Goal: Check status: Verify the current state of an ongoing process or item

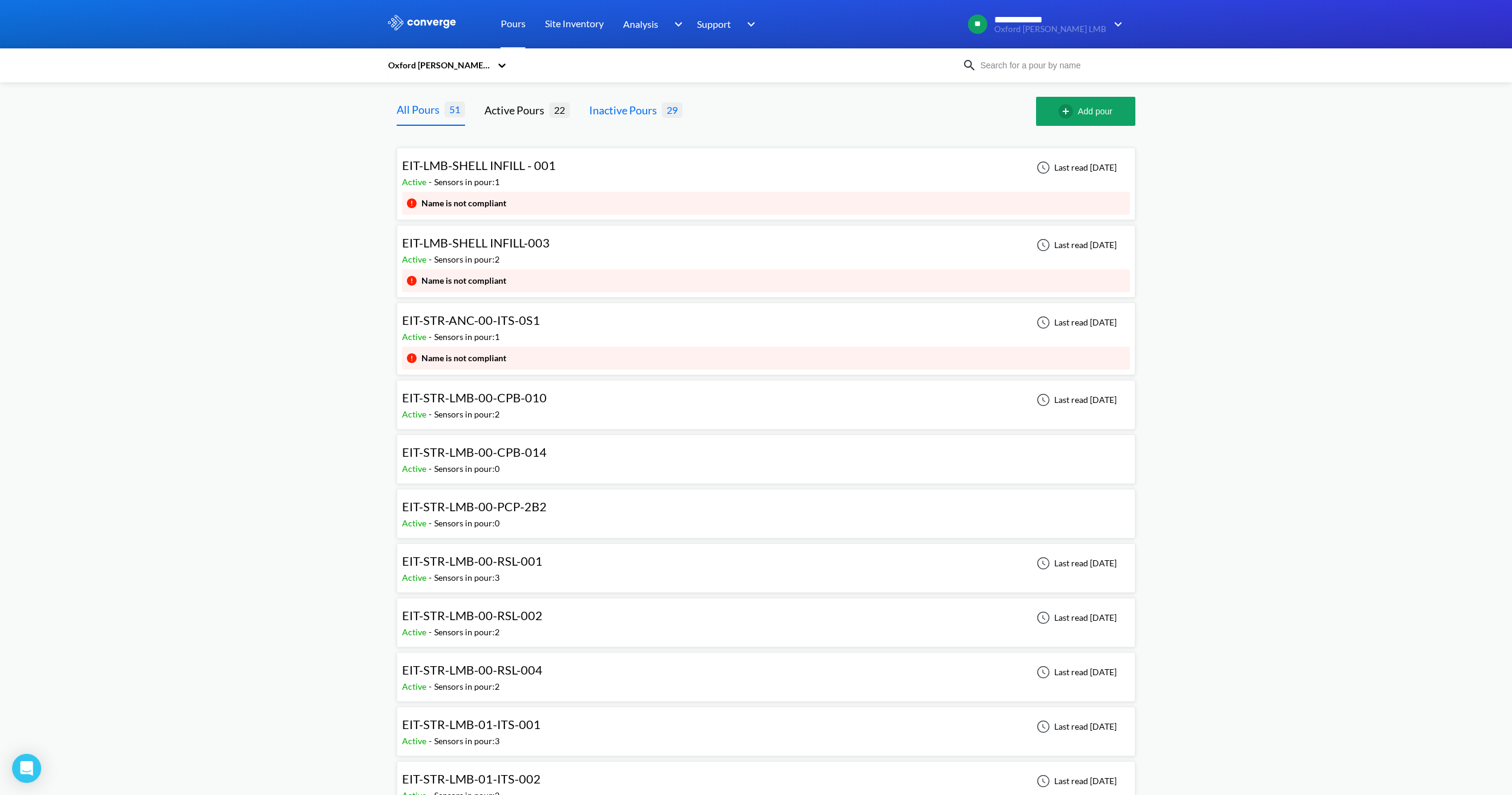
click at [621, 110] on div "Inactive Pours" at bounding box center [626, 110] width 72 height 17
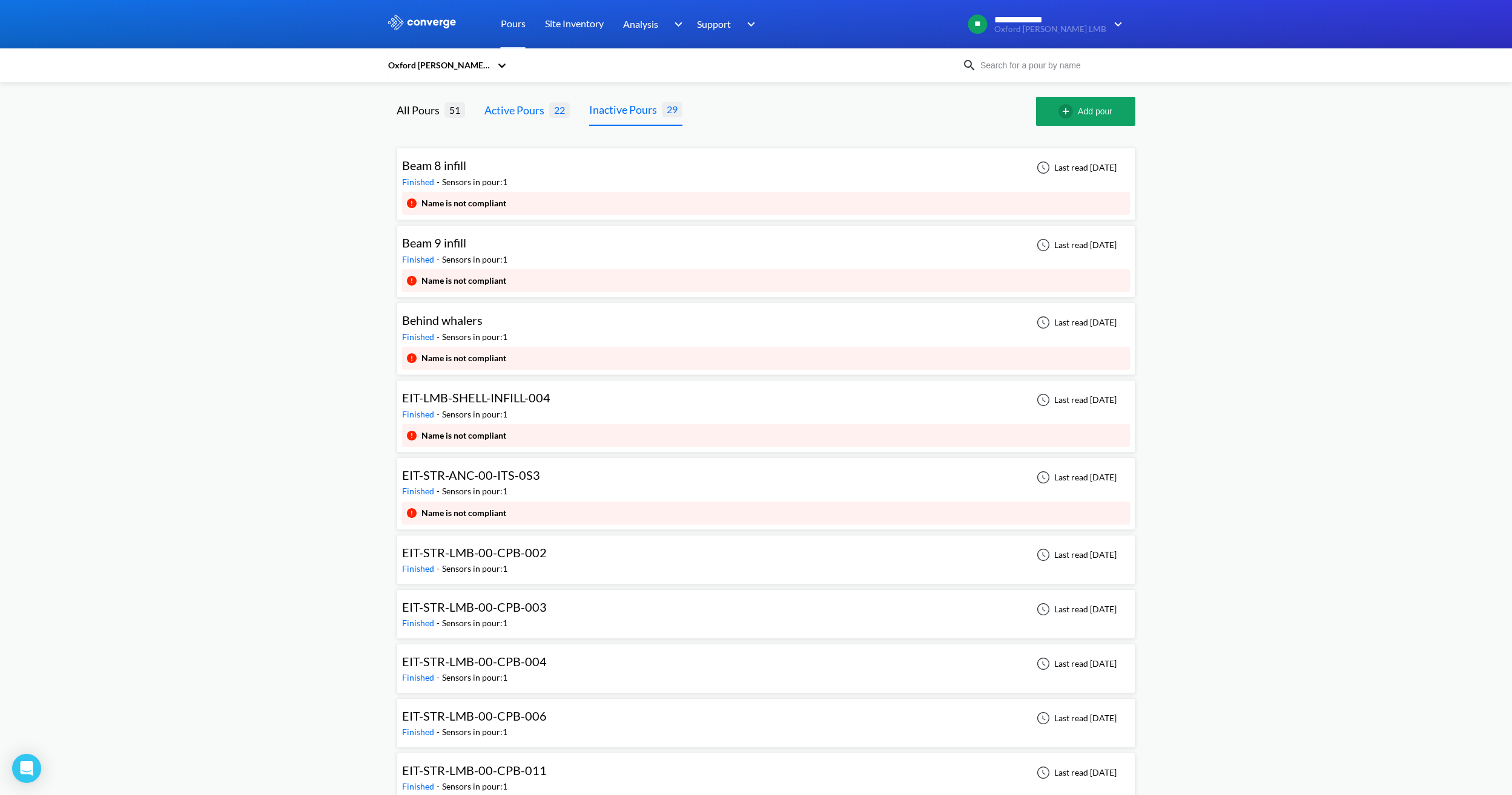
click at [518, 111] on div "Active Pours" at bounding box center [517, 110] width 65 height 17
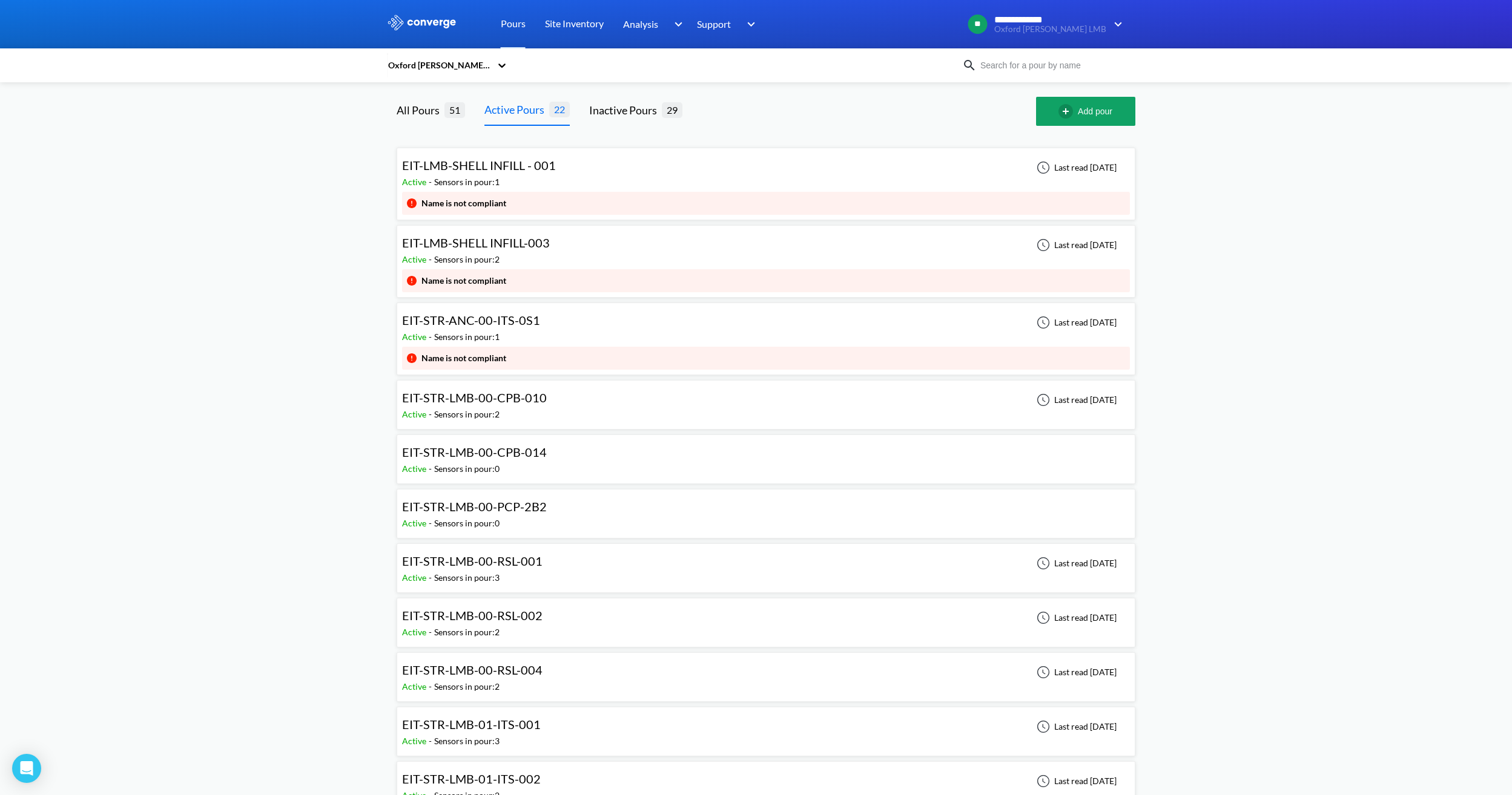
click at [560, 460] on div "EIT-STR-LMB-00-CPB-014 Active - Sensors in pour: 0" at bounding box center [765, 459] width 728 height 39
click at [529, 337] on div "Active - Sensors in pour: 1" at bounding box center [474, 337] width 144 height 14
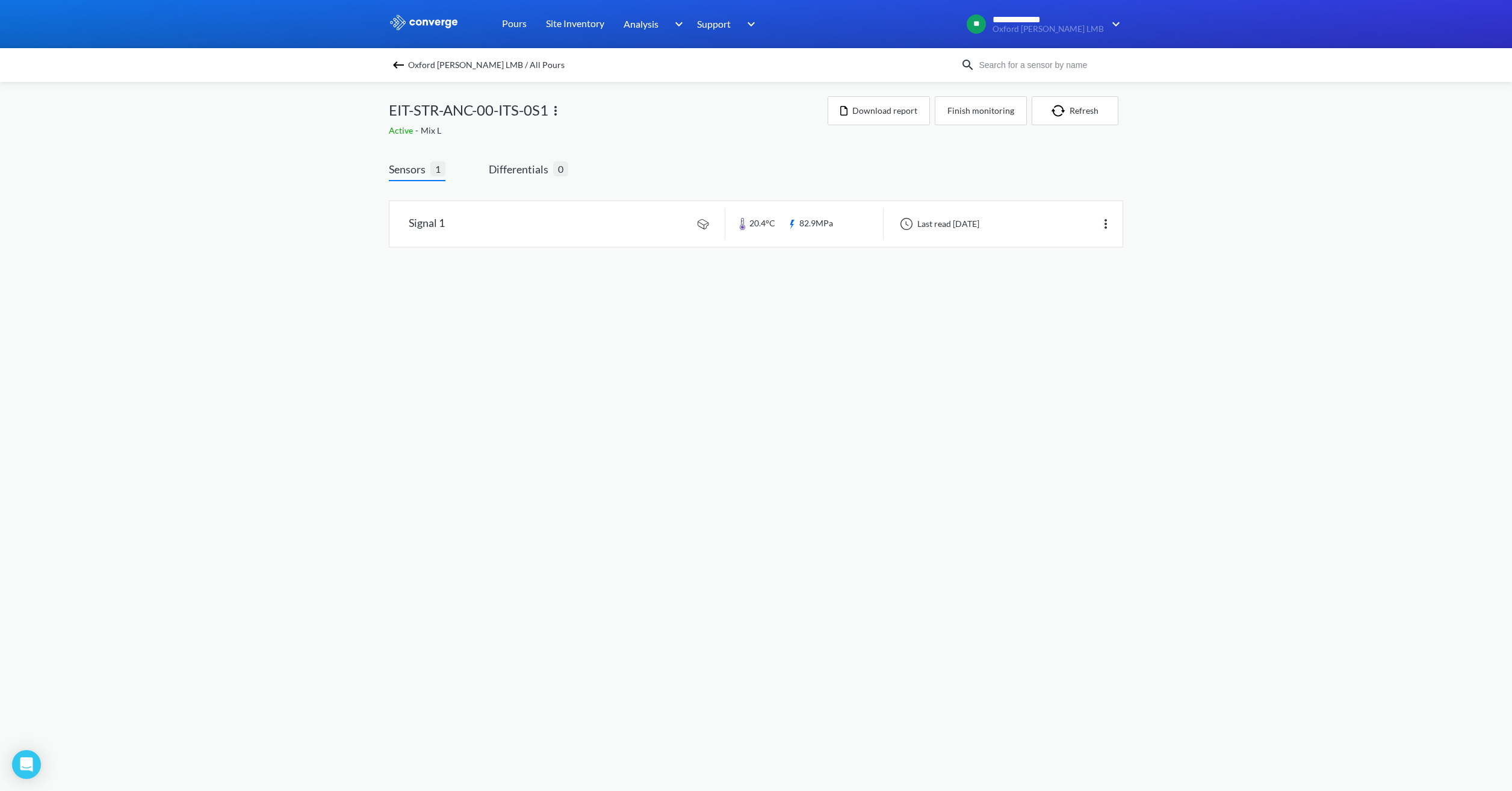
click at [959, 288] on body "**********" at bounding box center [756, 395] width 1512 height 791
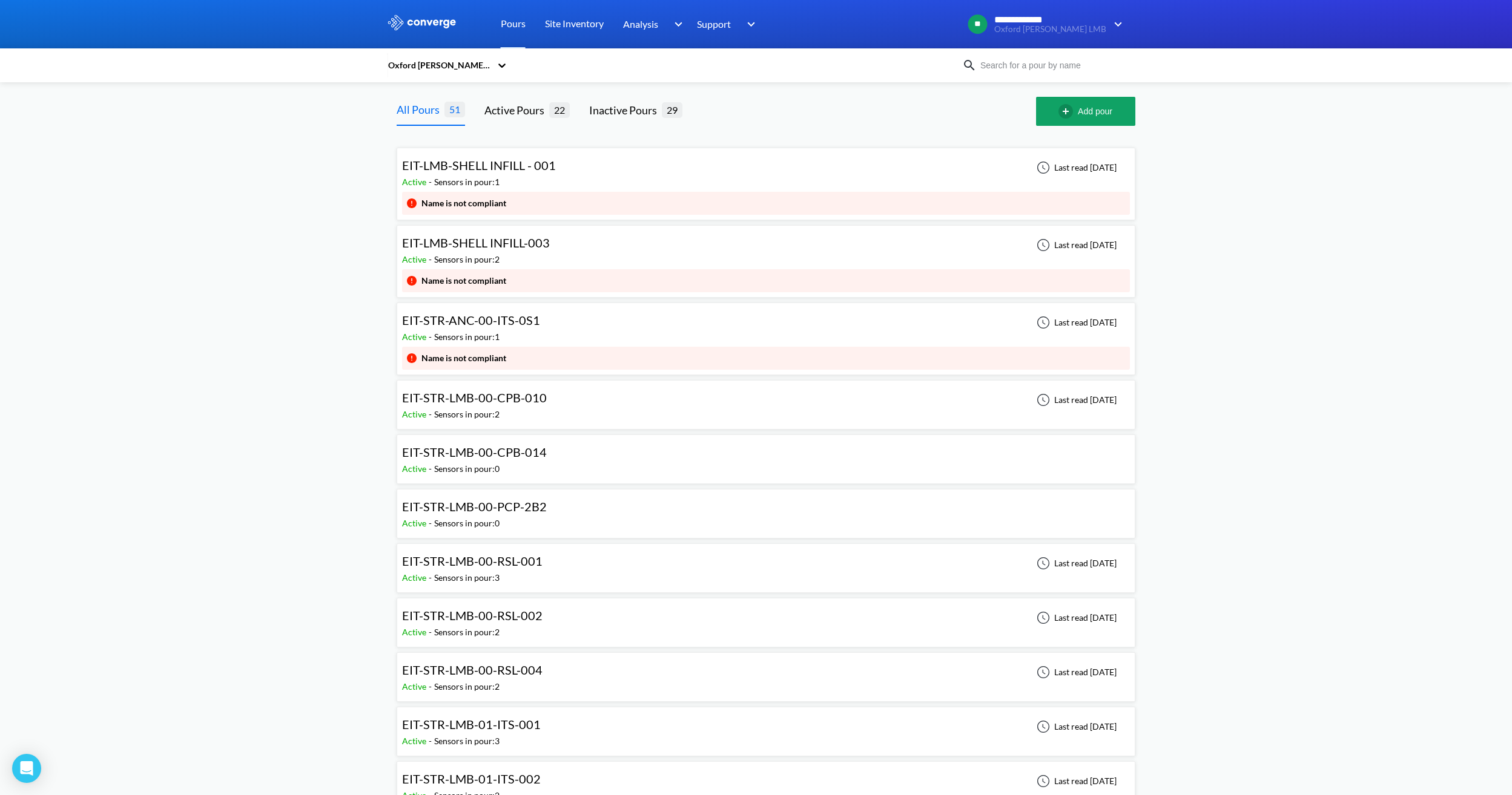
click at [589, 162] on div "EIT-LMB-SHELL INFILL - 001 Active - Sensors in pour: 1 Last read [DATE]" at bounding box center [765, 172] width 728 height 39
click at [515, 112] on div "Active Pours" at bounding box center [517, 110] width 65 height 17
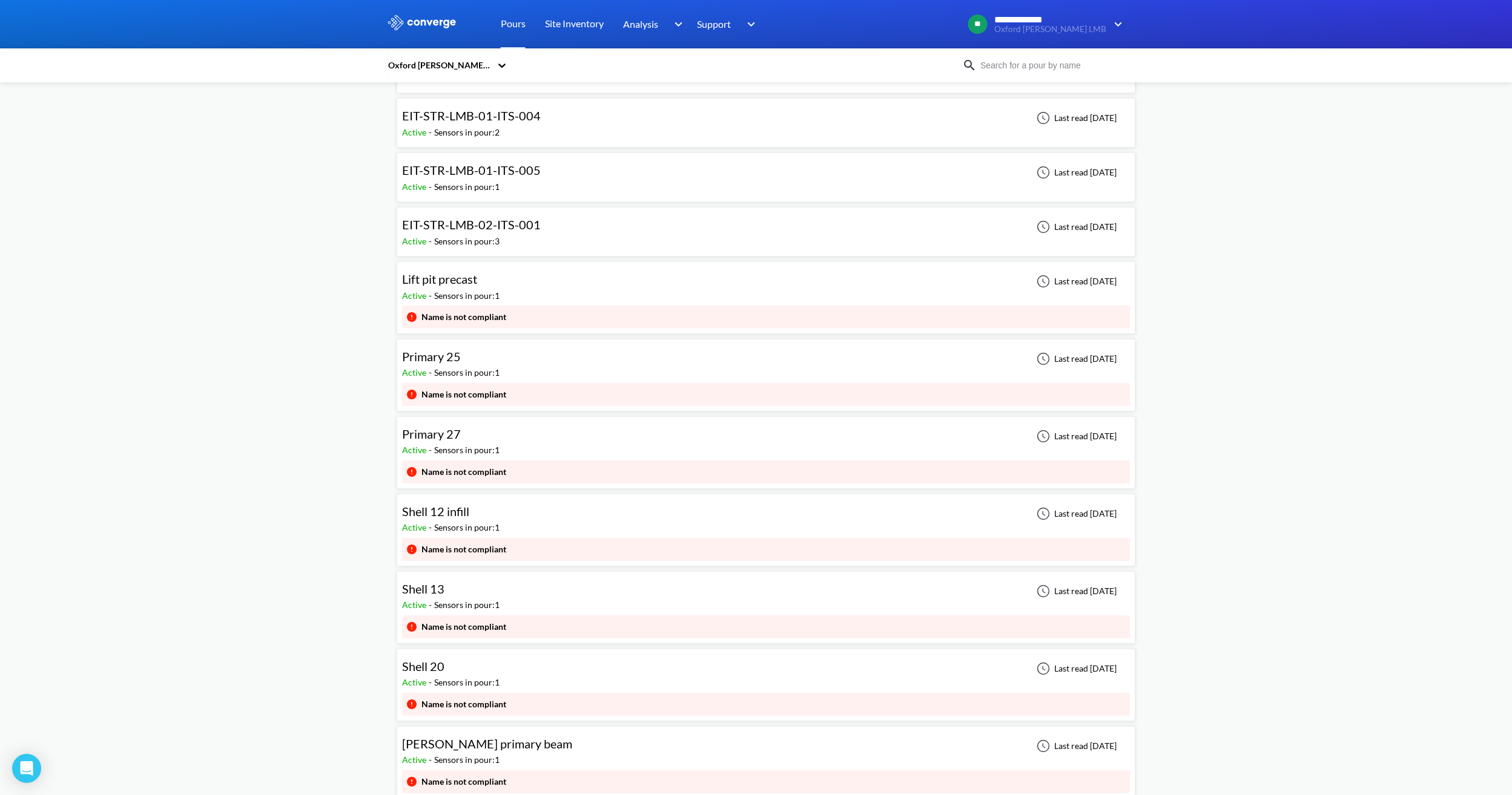
scroll to position [786, 0]
